Goal: Information Seeking & Learning: Find specific fact

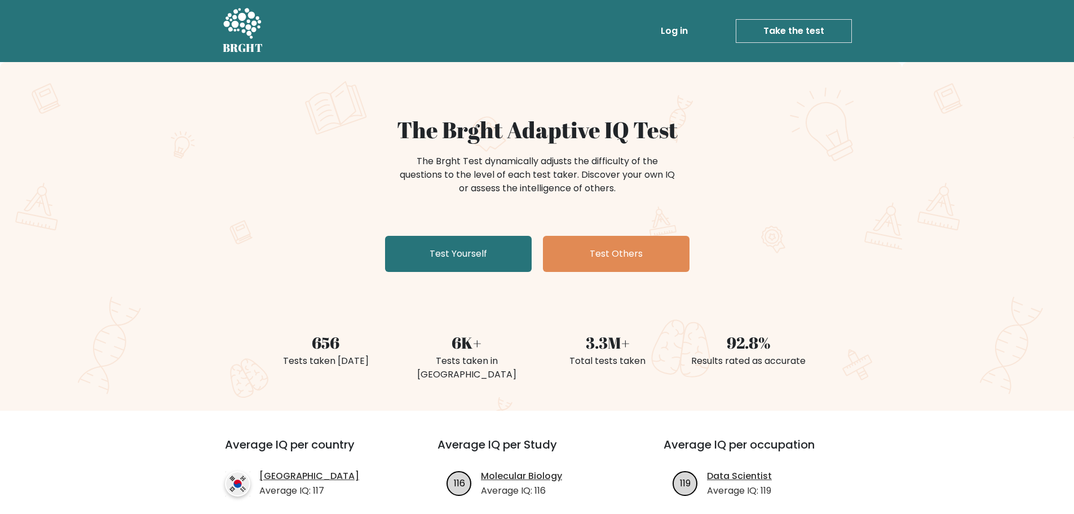
scroll to position [226, 0]
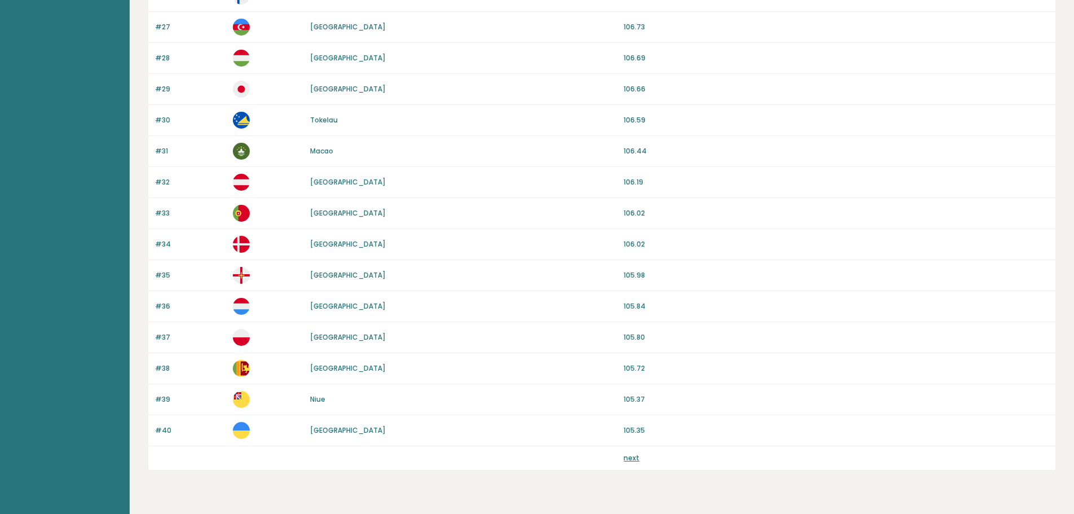
scroll to position [894, 0]
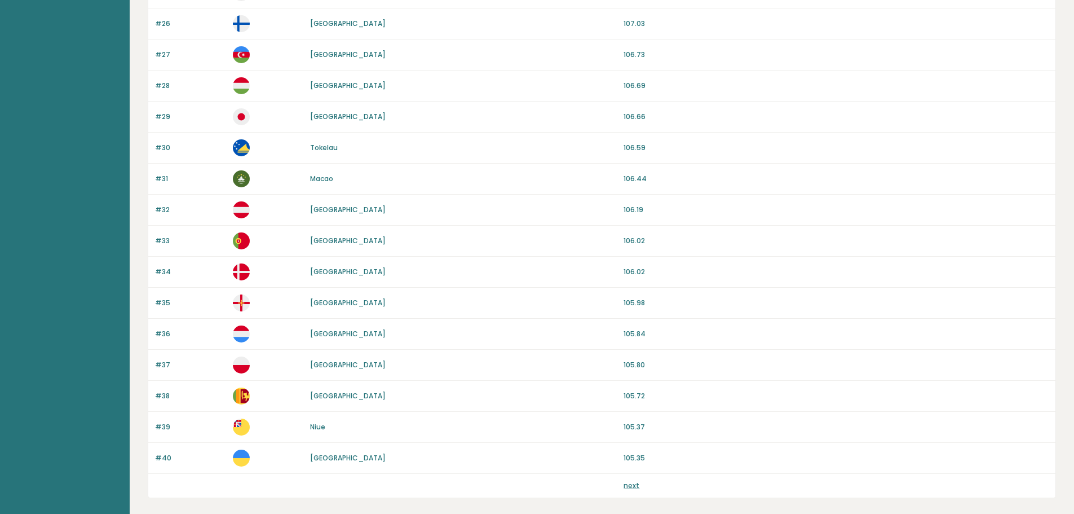
click at [634, 487] on link "next" at bounding box center [632, 485] width 16 height 10
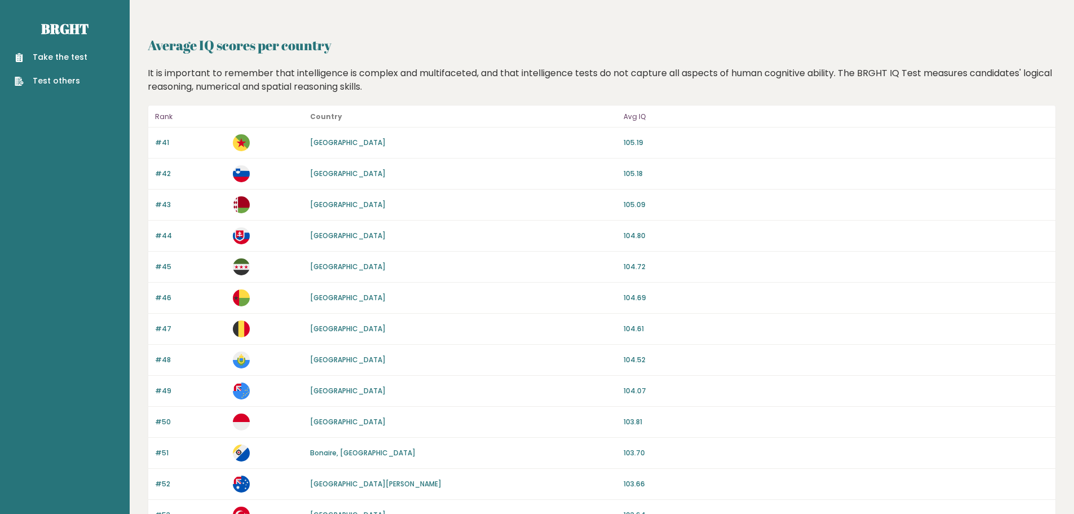
click at [628, 342] on div "#47 Belgium 104.61" at bounding box center [601, 329] width 907 height 31
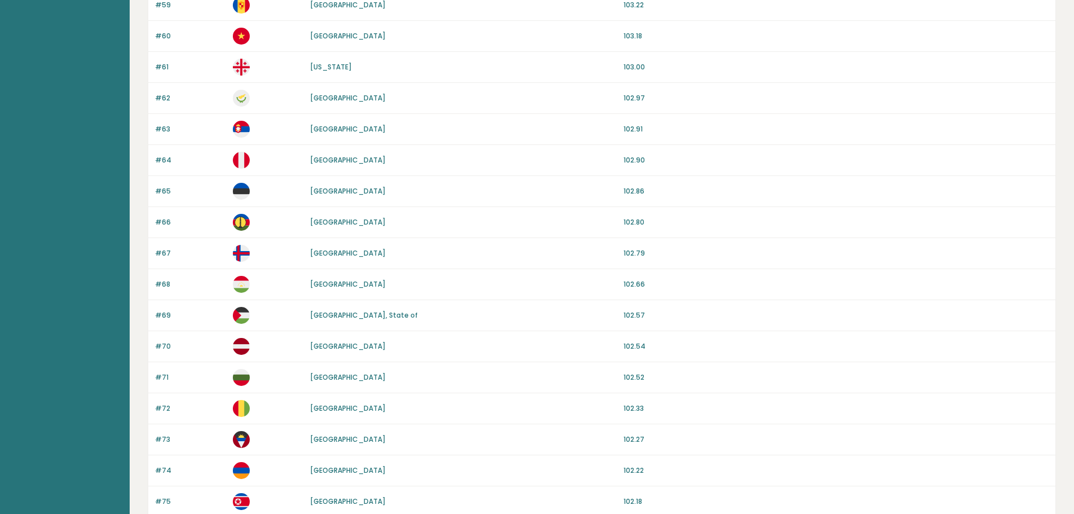
scroll to position [951, 0]
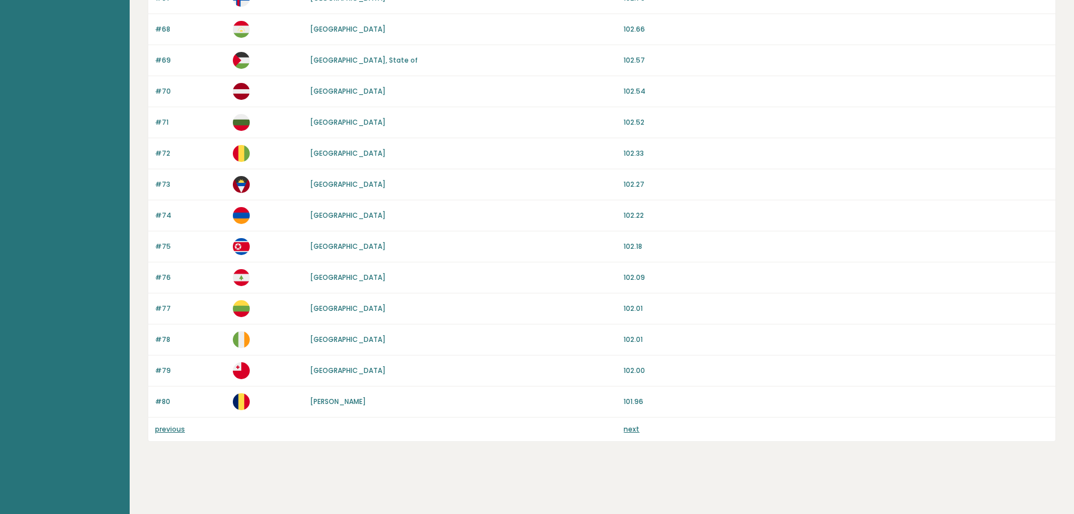
click at [627, 429] on link "next" at bounding box center [632, 429] width 16 height 10
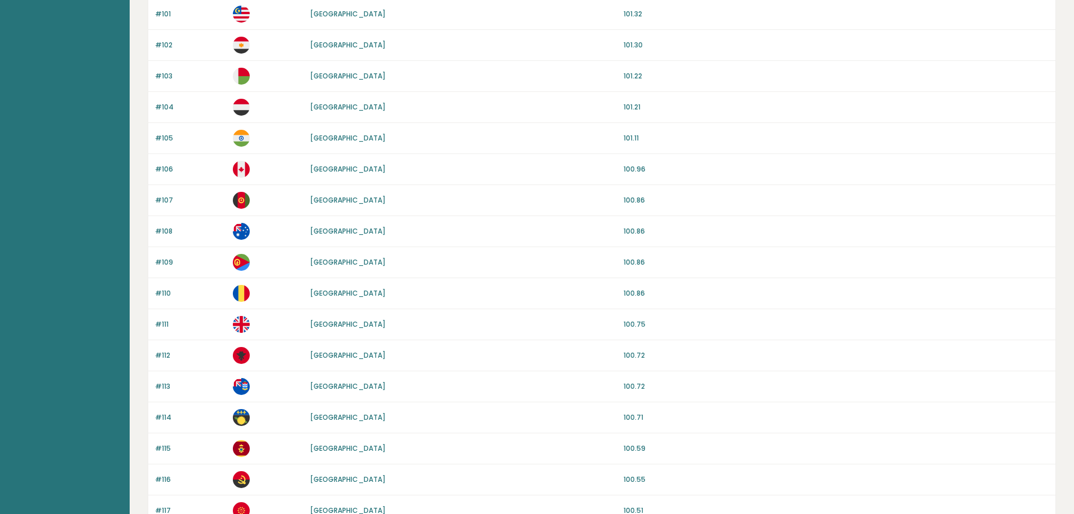
scroll to position [902, 0]
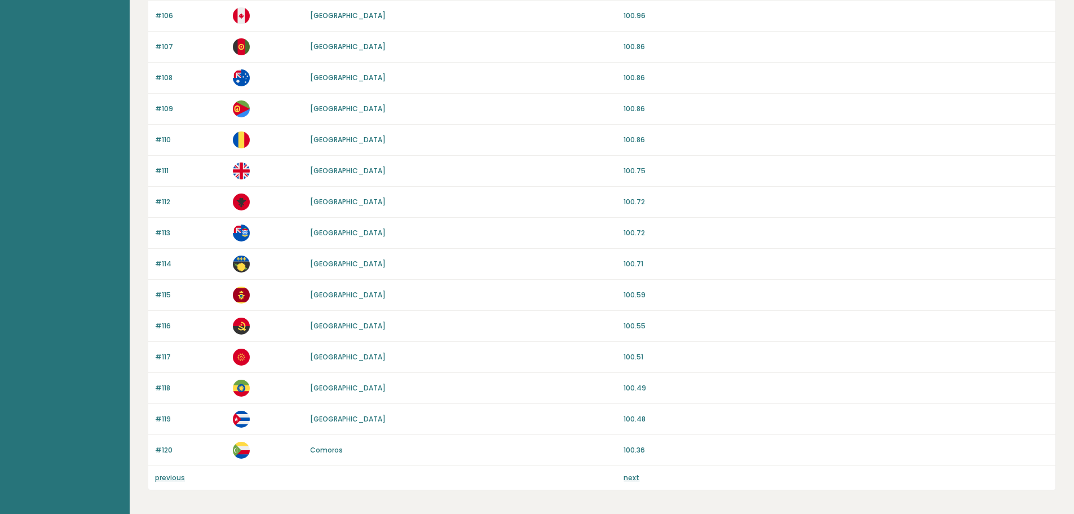
click at [630, 473] on link "next" at bounding box center [632, 478] width 16 height 10
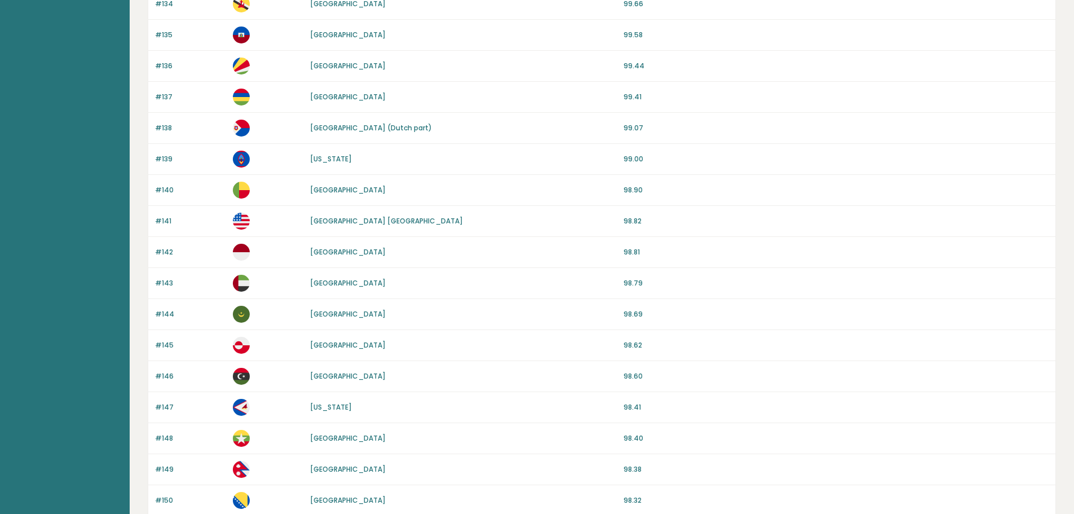
scroll to position [951, 0]
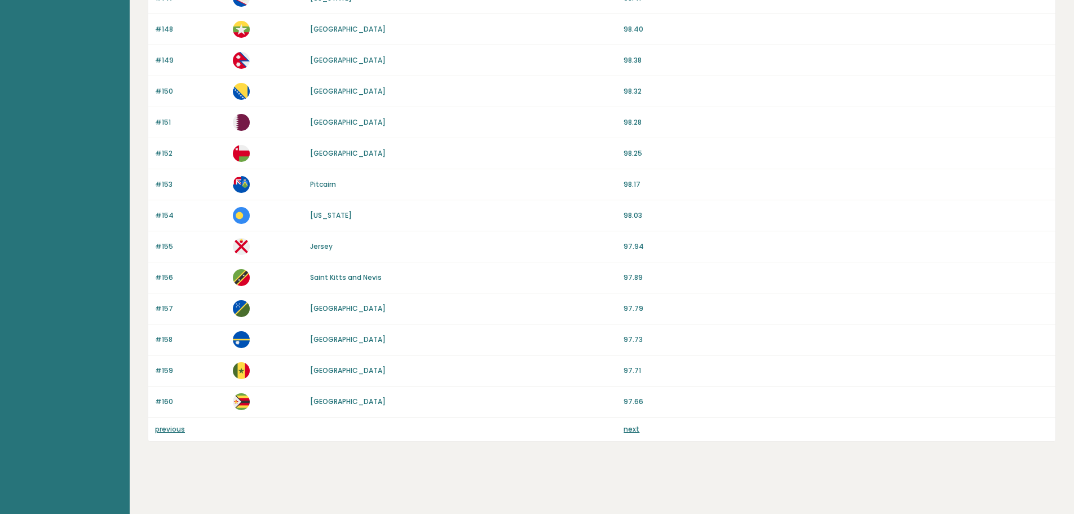
drag, startPoint x: 726, startPoint y: 335, endPoint x: 667, endPoint y: 468, distance: 145.7
click at [635, 431] on link "next" at bounding box center [632, 429] width 16 height 10
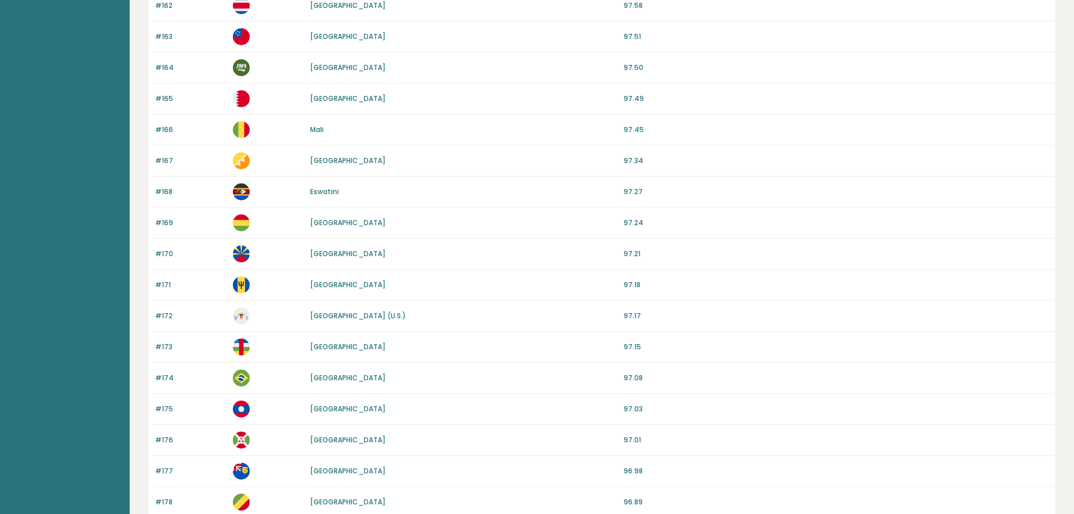
scroll to position [951, 0]
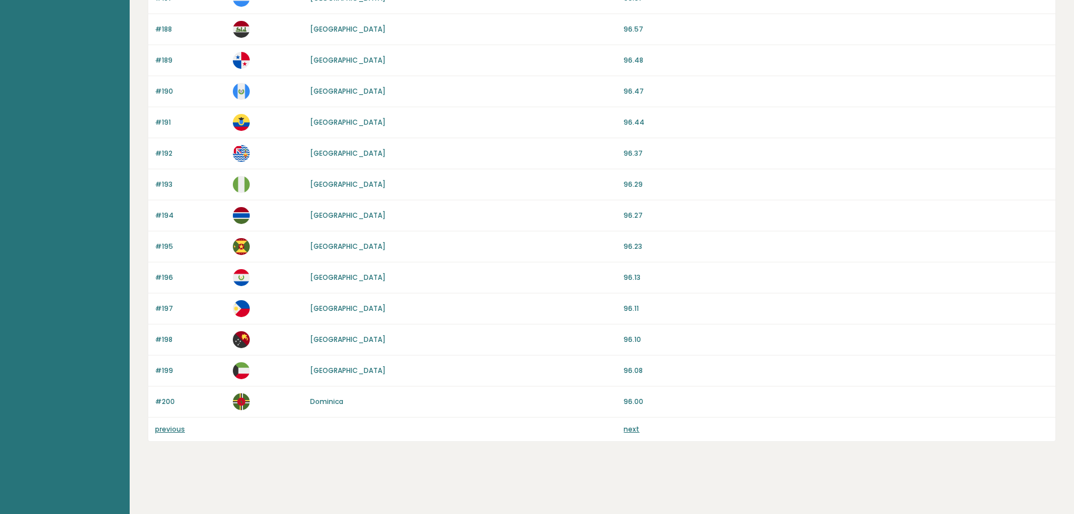
drag, startPoint x: 724, startPoint y: 242, endPoint x: 648, endPoint y: 519, distance: 287.2
click at [630, 430] on link "next" at bounding box center [632, 429] width 16 height 10
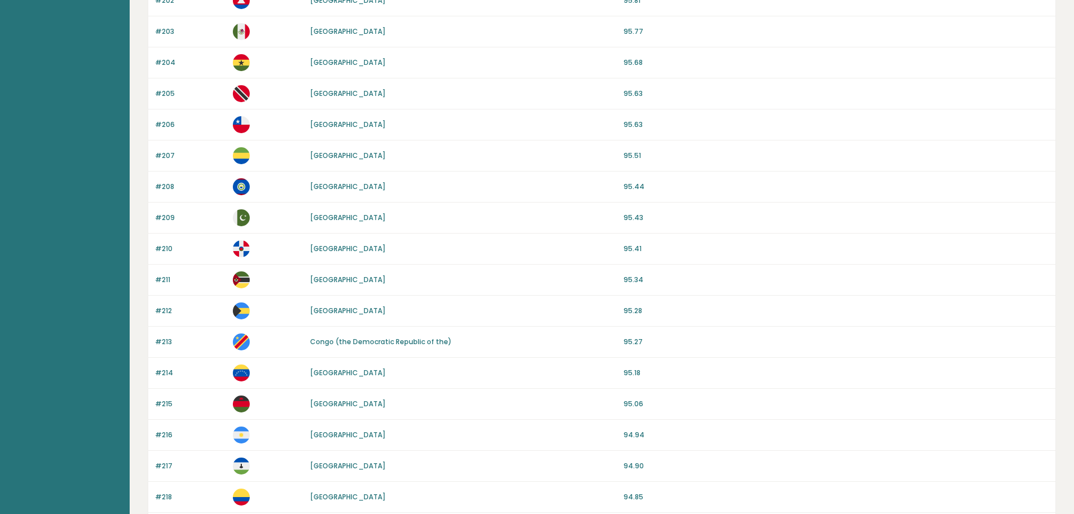
scroll to position [765, 0]
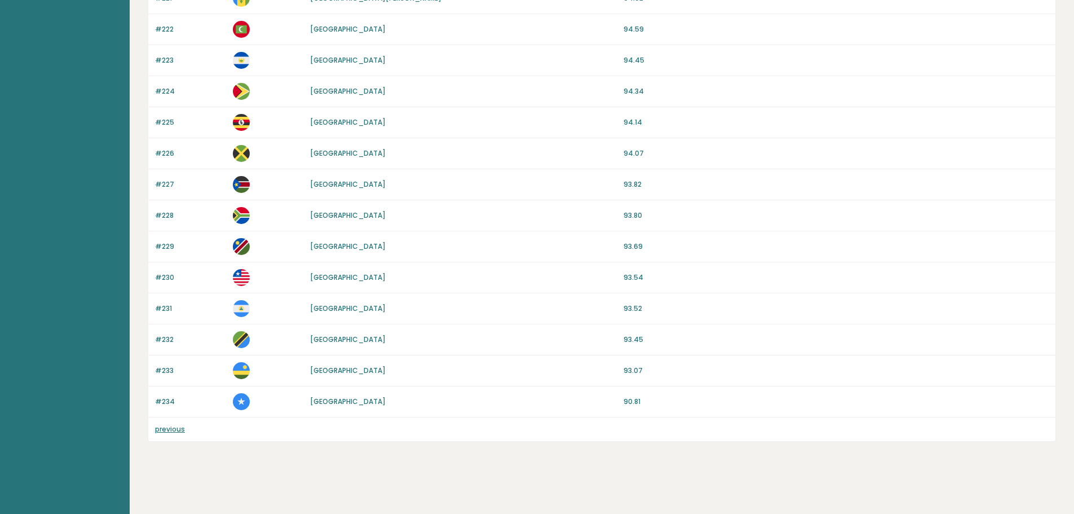
drag, startPoint x: 737, startPoint y: 229, endPoint x: 672, endPoint y: 442, distance: 223.0
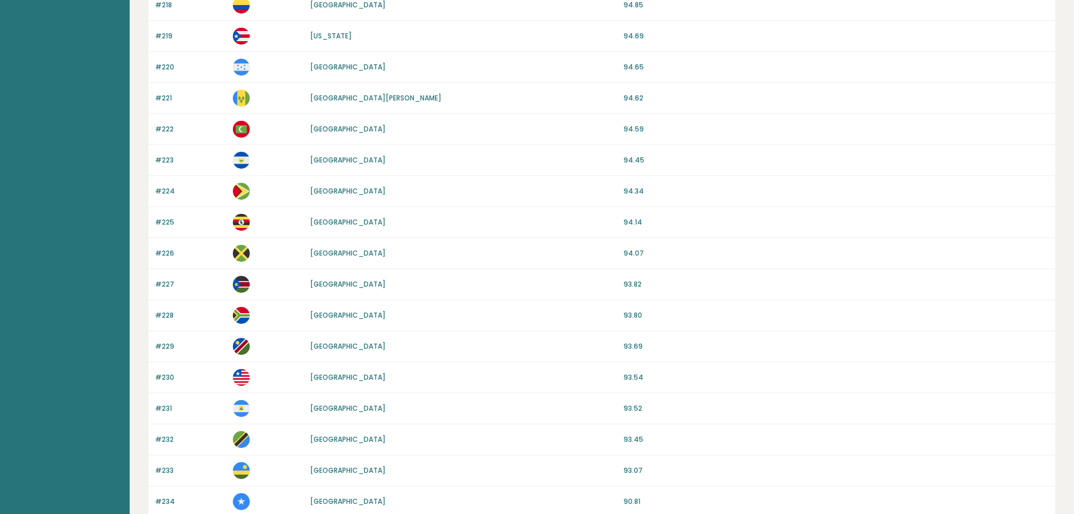
scroll to position [0, 0]
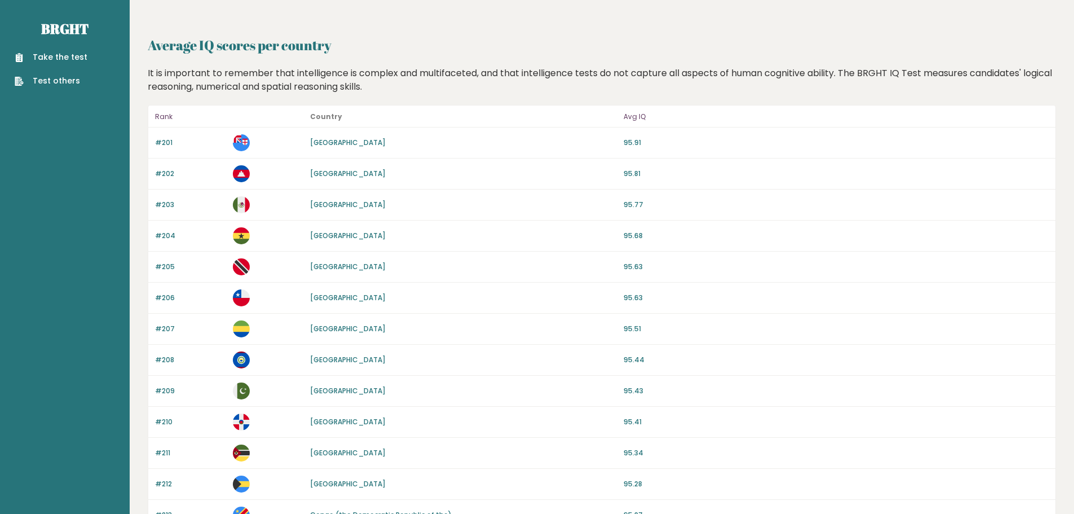
drag, startPoint x: 668, startPoint y: 326, endPoint x: 684, endPoint y: 204, distance: 122.8
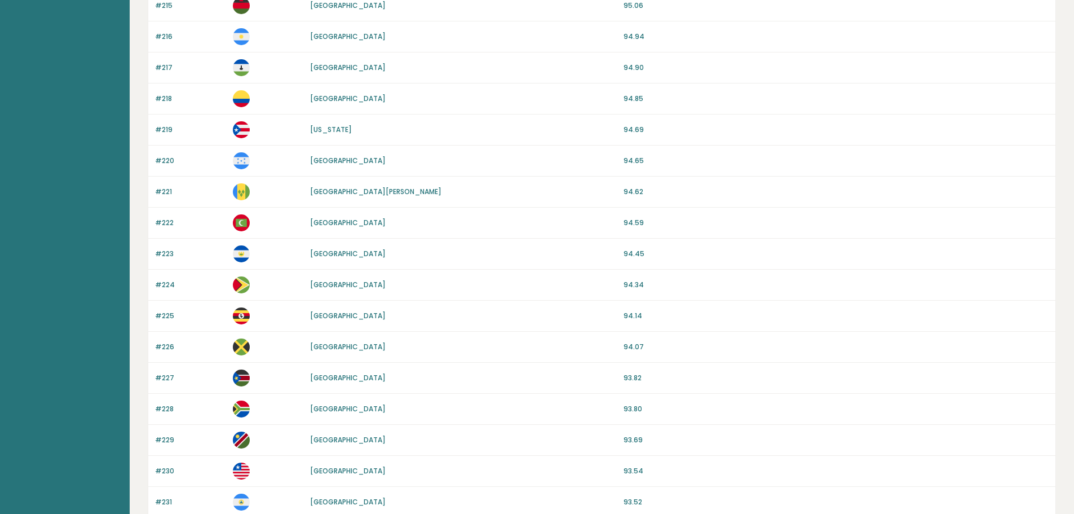
drag, startPoint x: 684, startPoint y: 204, endPoint x: 655, endPoint y: 356, distance: 154.4
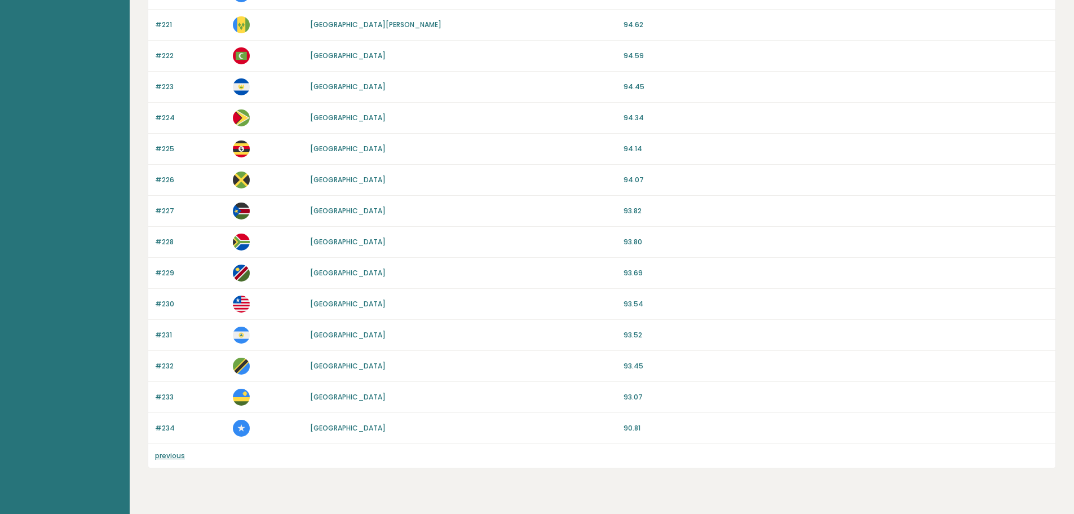
click at [169, 457] on link "previous" at bounding box center [170, 456] width 30 height 10
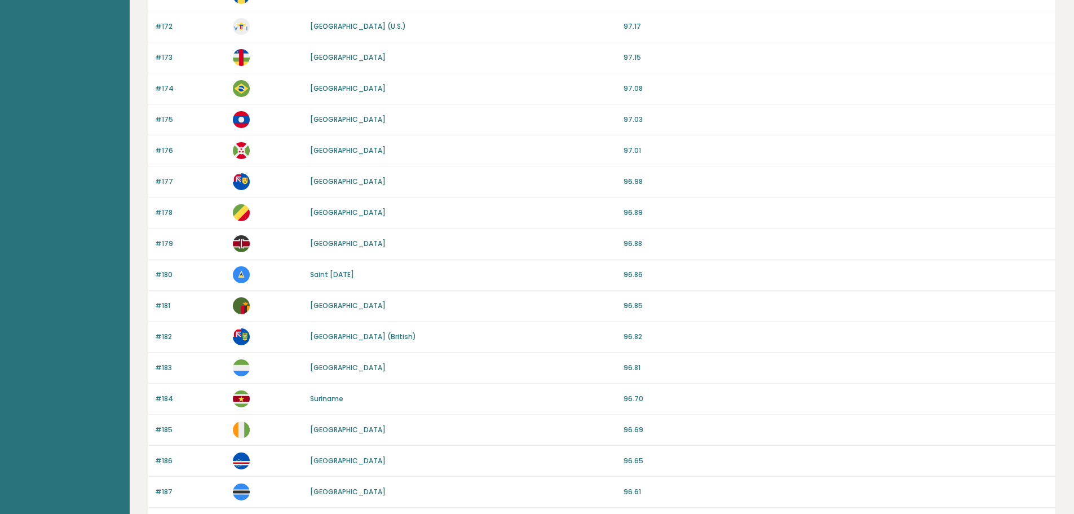
scroll to position [951, 0]
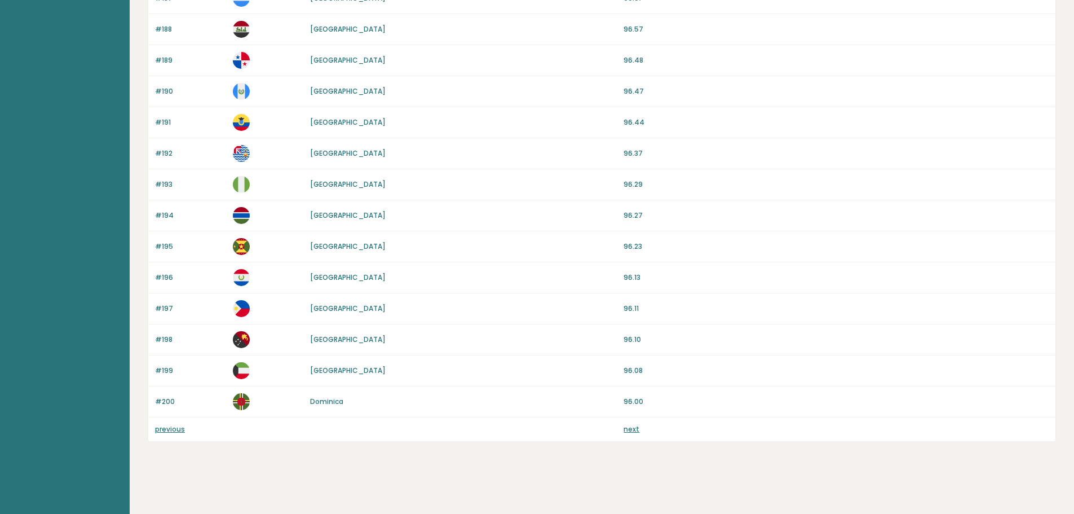
drag, startPoint x: 0, startPoint y: 0, endPoint x: 222, endPoint y: 463, distance: 513.5
click at [173, 430] on link "previous" at bounding box center [170, 429] width 30 height 10
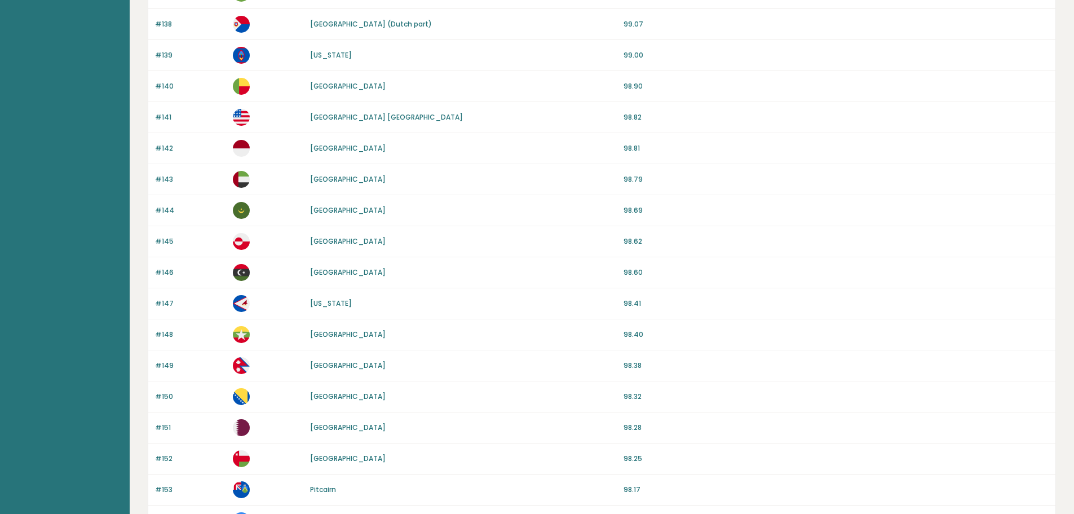
drag, startPoint x: 457, startPoint y: 182, endPoint x: 380, endPoint y: 382, distance: 214.6
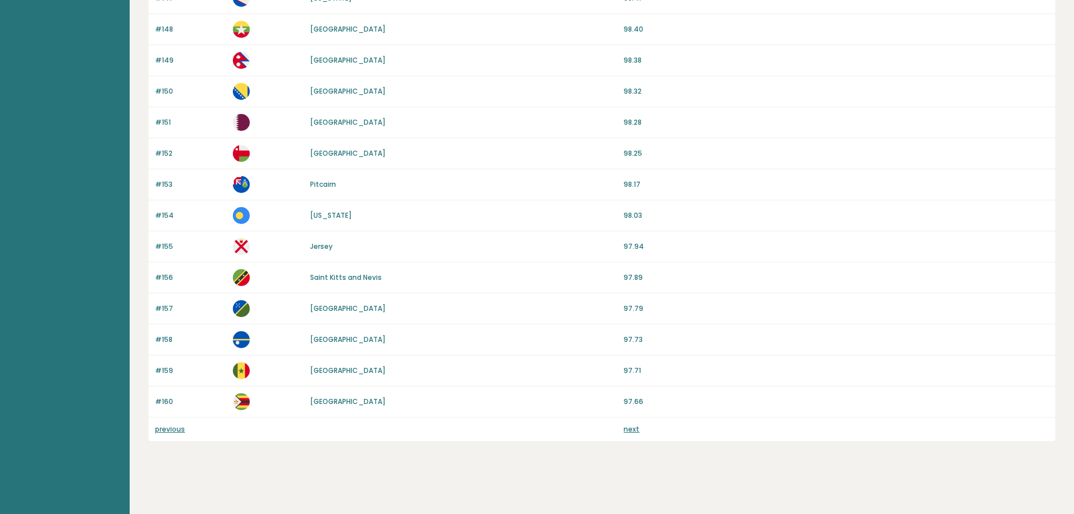
click at [177, 425] on link "previous" at bounding box center [170, 429] width 30 height 10
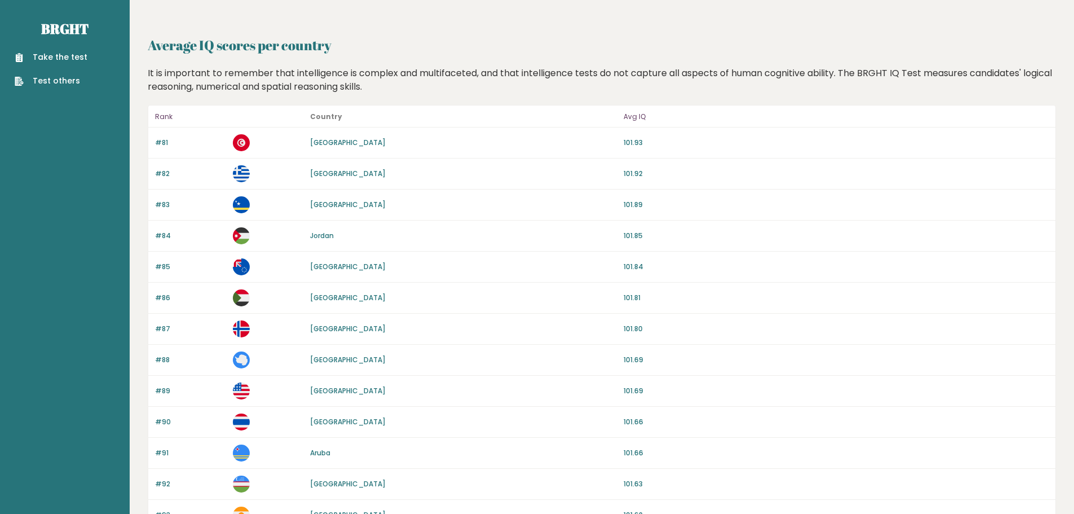
click at [179, 433] on div "#90 [GEOGRAPHIC_DATA] 101.66" at bounding box center [601, 422] width 907 height 31
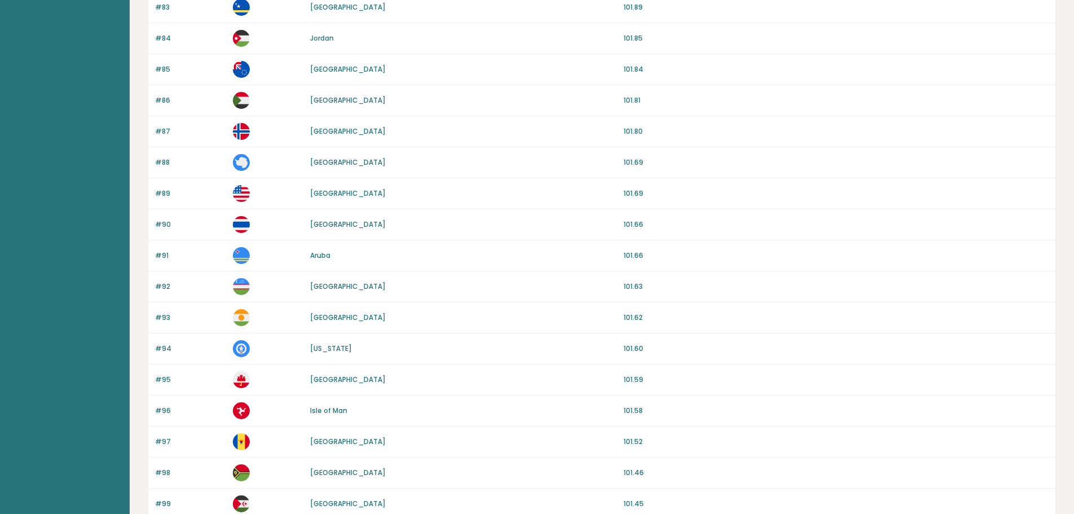
scroll to position [951, 0]
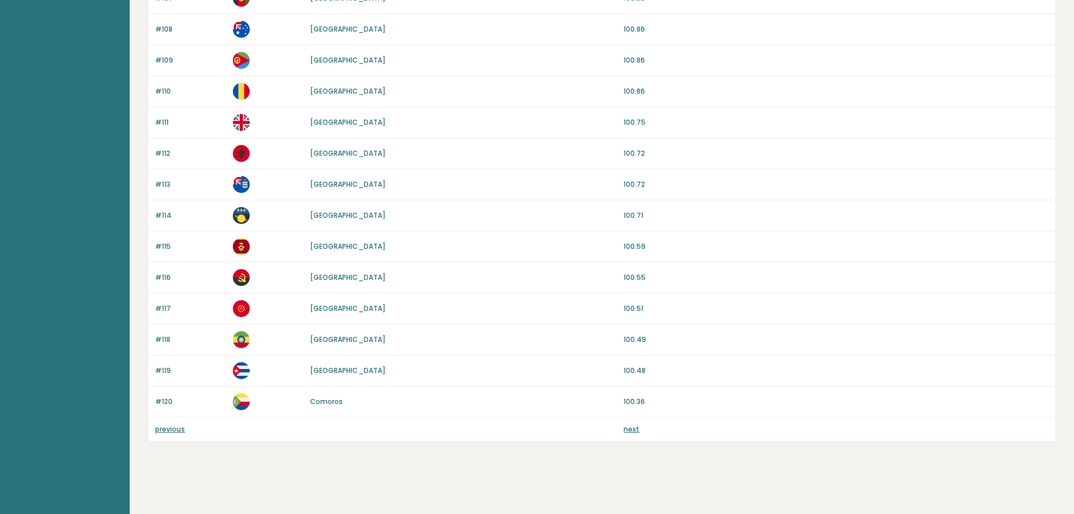
drag, startPoint x: 376, startPoint y: 155, endPoint x: 221, endPoint y: 420, distance: 306.8
click at [171, 433] on link "previous" at bounding box center [170, 429] width 30 height 10
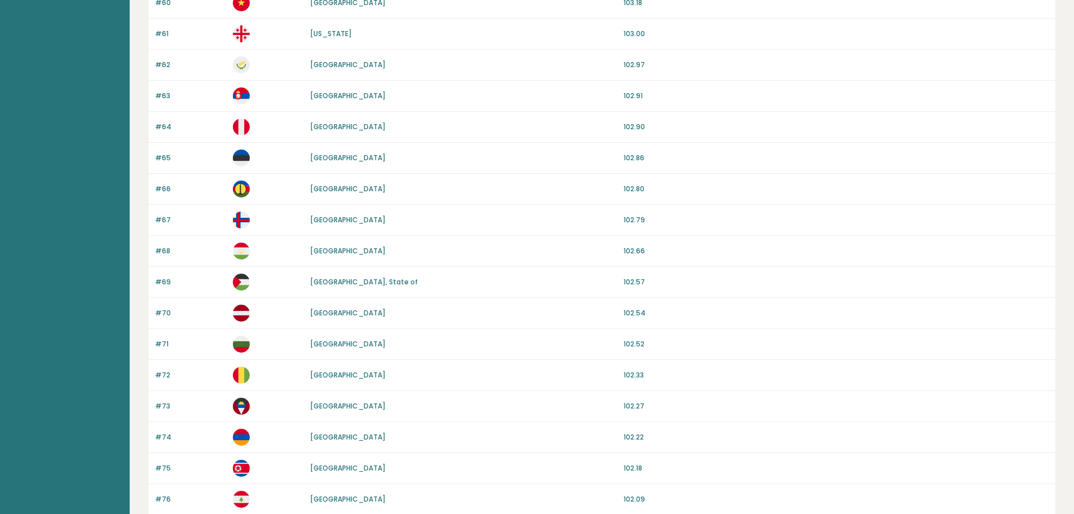
drag, startPoint x: 464, startPoint y: 324, endPoint x: 432, endPoint y: 383, distance: 67.1
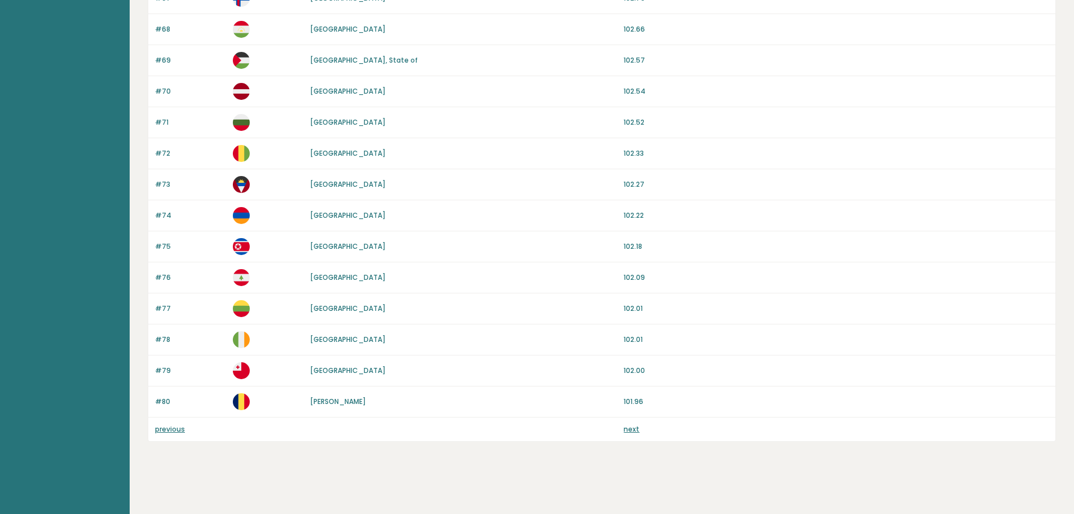
click at [169, 429] on link "previous" at bounding box center [170, 429] width 30 height 10
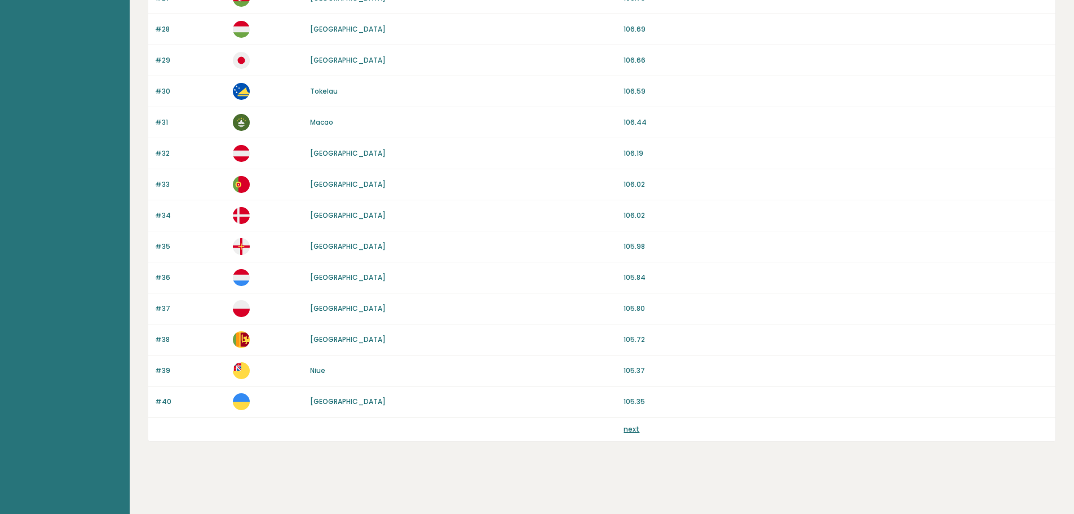
drag, startPoint x: 363, startPoint y: 242, endPoint x: 310, endPoint y: 380, distance: 148.0
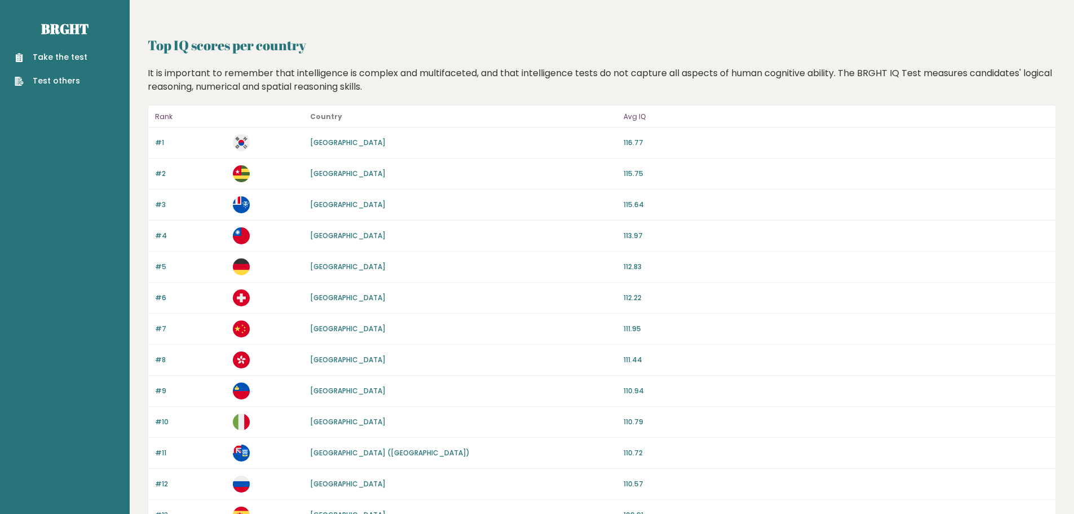
drag, startPoint x: 641, startPoint y: 390, endPoint x: 632, endPoint y: 248, distance: 141.8
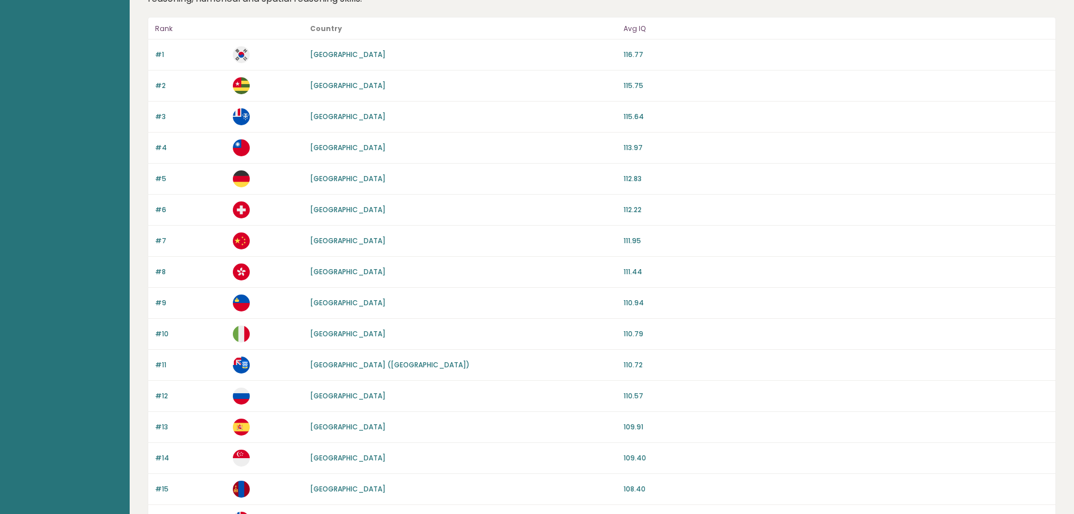
scroll to position [282, 0]
